Goal: Register for event/course

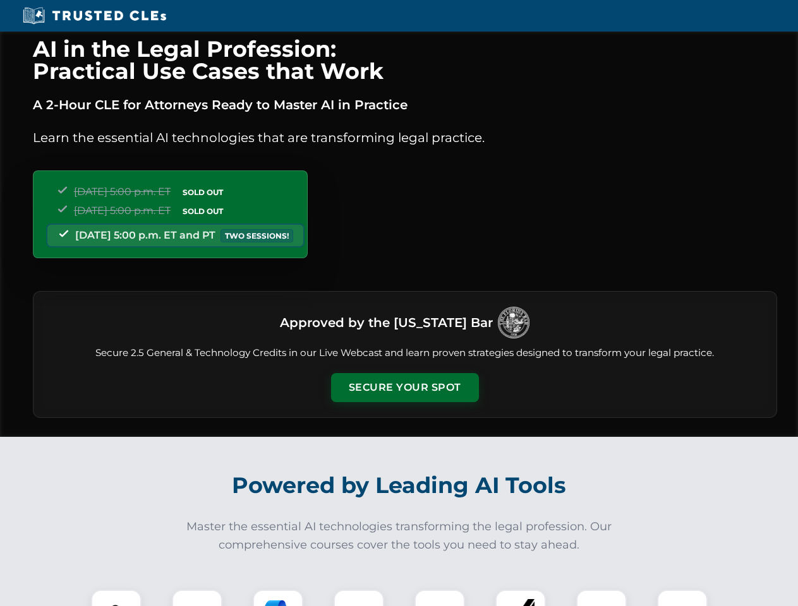
click at [404, 388] on button "Secure Your Spot" at bounding box center [405, 387] width 148 height 29
click at [116, 598] on img at bounding box center [116, 615] width 37 height 37
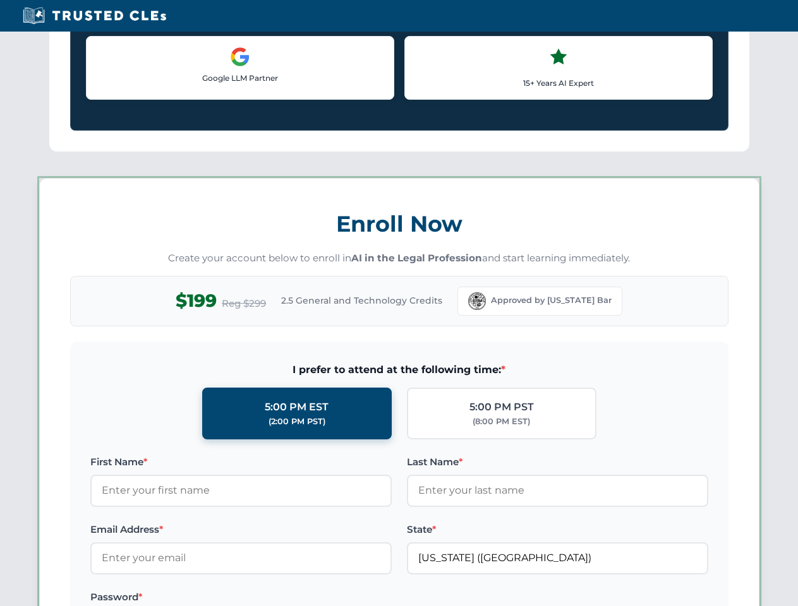
click at [278, 598] on label "Password *" at bounding box center [240, 597] width 301 height 15
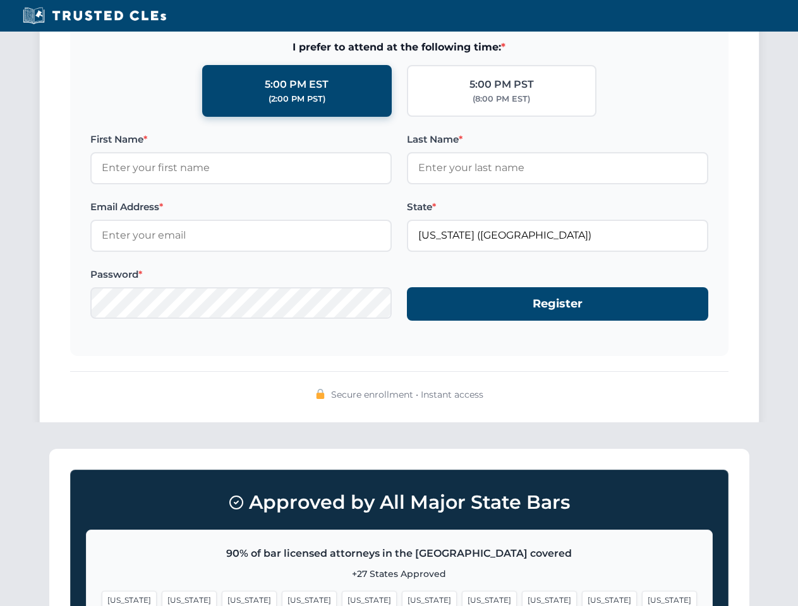
click at [582, 598] on span "[US_STATE]" at bounding box center [609, 600] width 55 height 18
